Goal: Task Accomplishment & Management: Use online tool/utility

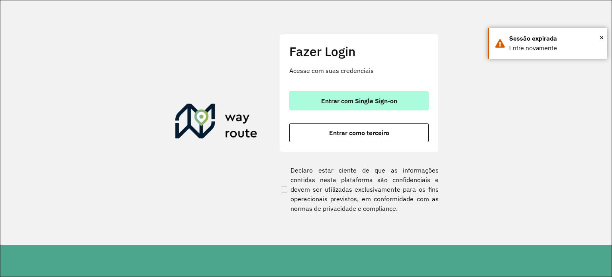
click at [349, 98] on span "Entrar com Single Sign-on" at bounding box center [359, 101] width 76 height 6
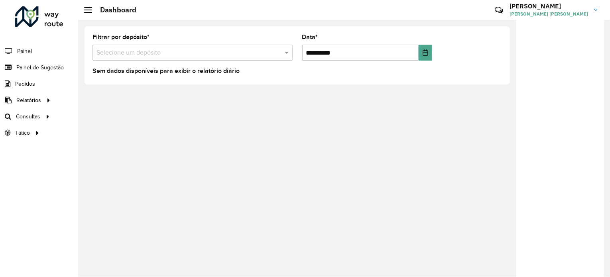
click at [142, 55] on input "text" at bounding box center [184, 53] width 176 height 10
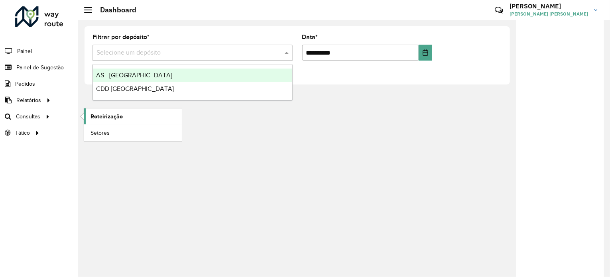
click at [100, 115] on span "Roteirização" at bounding box center [106, 116] width 32 height 8
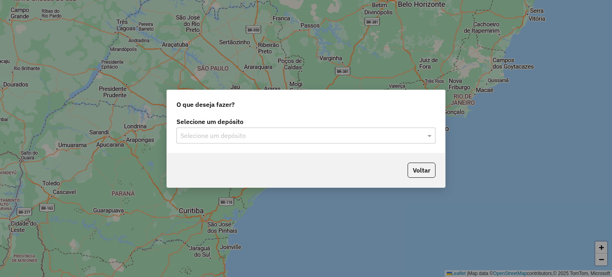
click at [209, 134] on input "text" at bounding box center [297, 136] width 235 height 10
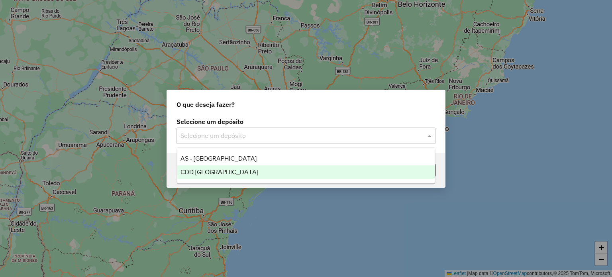
click at [210, 170] on span "CDD [GEOGRAPHIC_DATA]" at bounding box center [219, 172] width 78 height 7
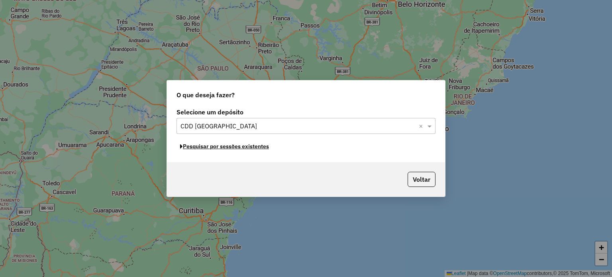
click at [256, 148] on button "Pesquisar por sessões existentes" at bounding box center [224, 146] width 96 height 12
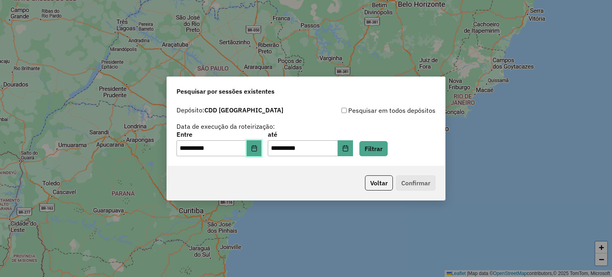
click at [257, 149] on icon "Choose Date" at bounding box center [254, 148] width 6 height 6
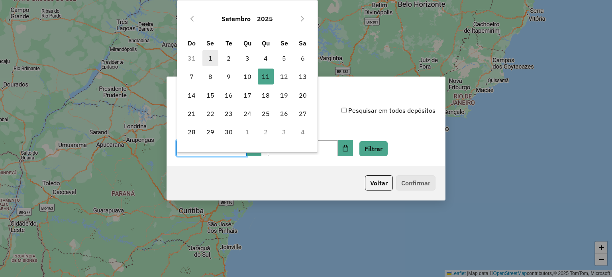
click at [208, 60] on span "1" at bounding box center [210, 58] width 16 height 16
type input "**********"
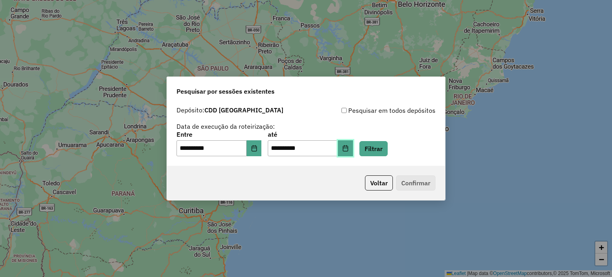
click at [349, 149] on icon "Choose Date" at bounding box center [345, 148] width 6 height 6
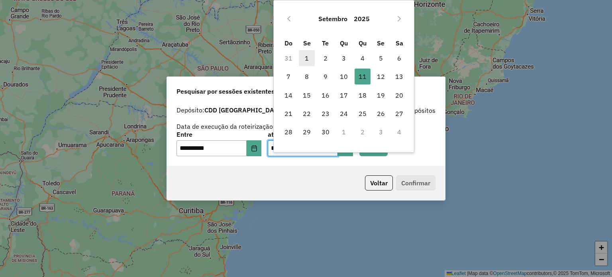
click at [300, 55] on span "1" at bounding box center [307, 58] width 16 height 16
type input "**********"
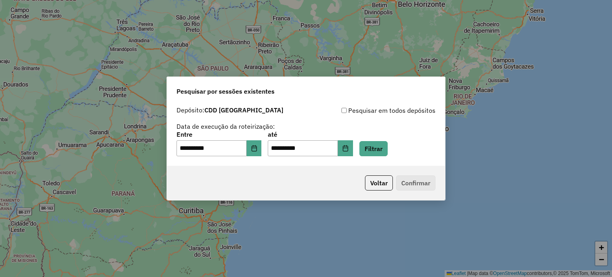
click at [410, 186] on p-footer "Voltar Confirmar" at bounding box center [399, 182] width 74 height 15
